Goal: Find specific page/section: Find specific page/section

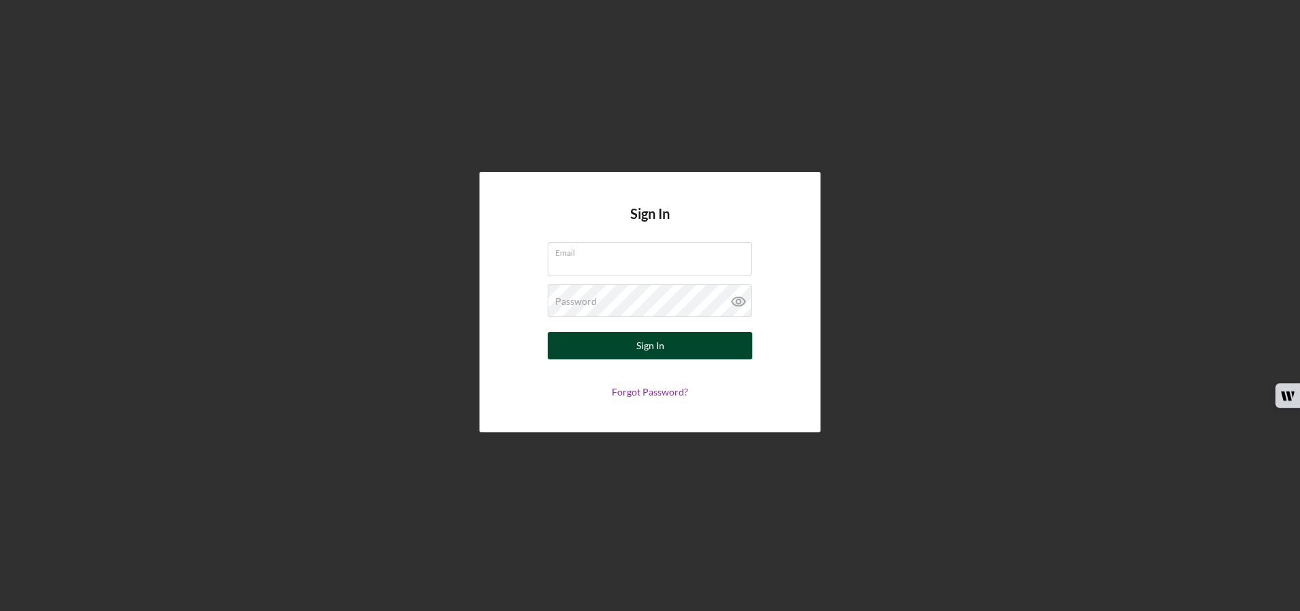
type input "[EMAIL_ADDRESS][DOMAIN_NAME]"
click at [622, 342] on button "Sign In" at bounding box center [650, 345] width 205 height 27
